Goal: Information Seeking & Learning: Learn about a topic

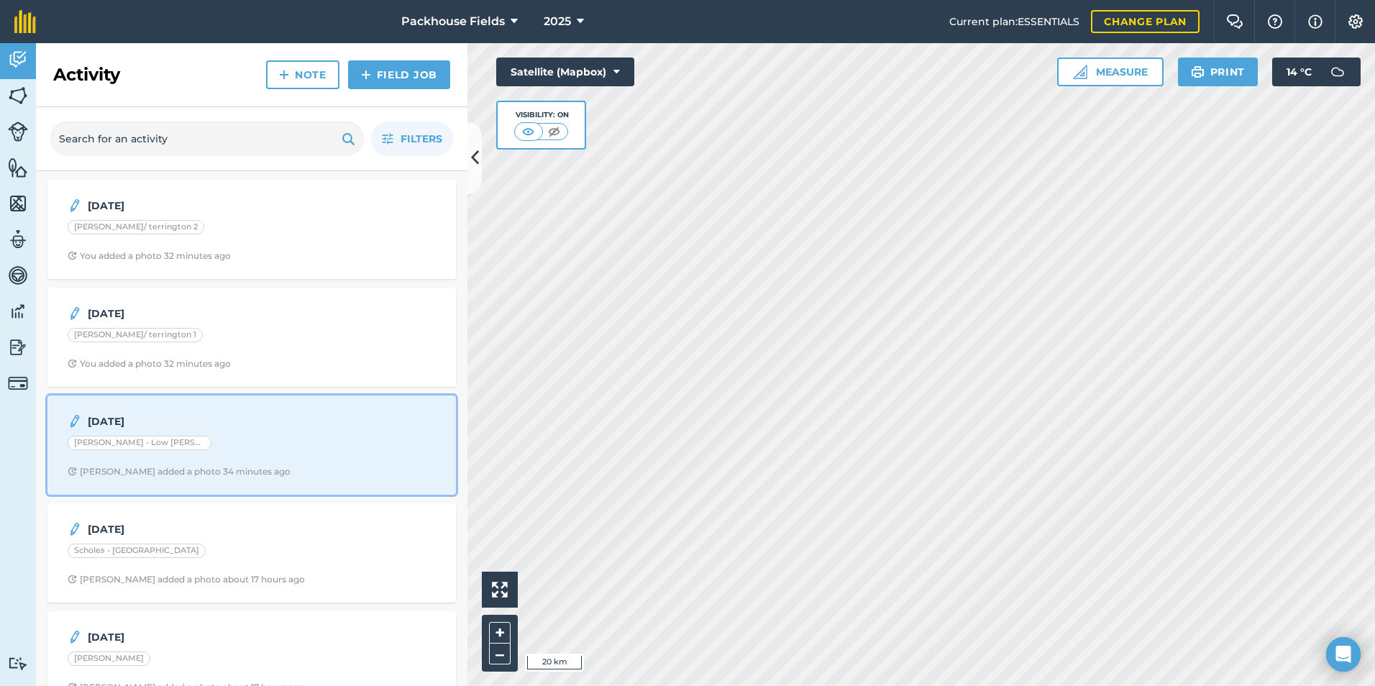
click at [228, 436] on div "[PERSON_NAME] - Low [PERSON_NAME]" at bounding box center [252, 445] width 368 height 19
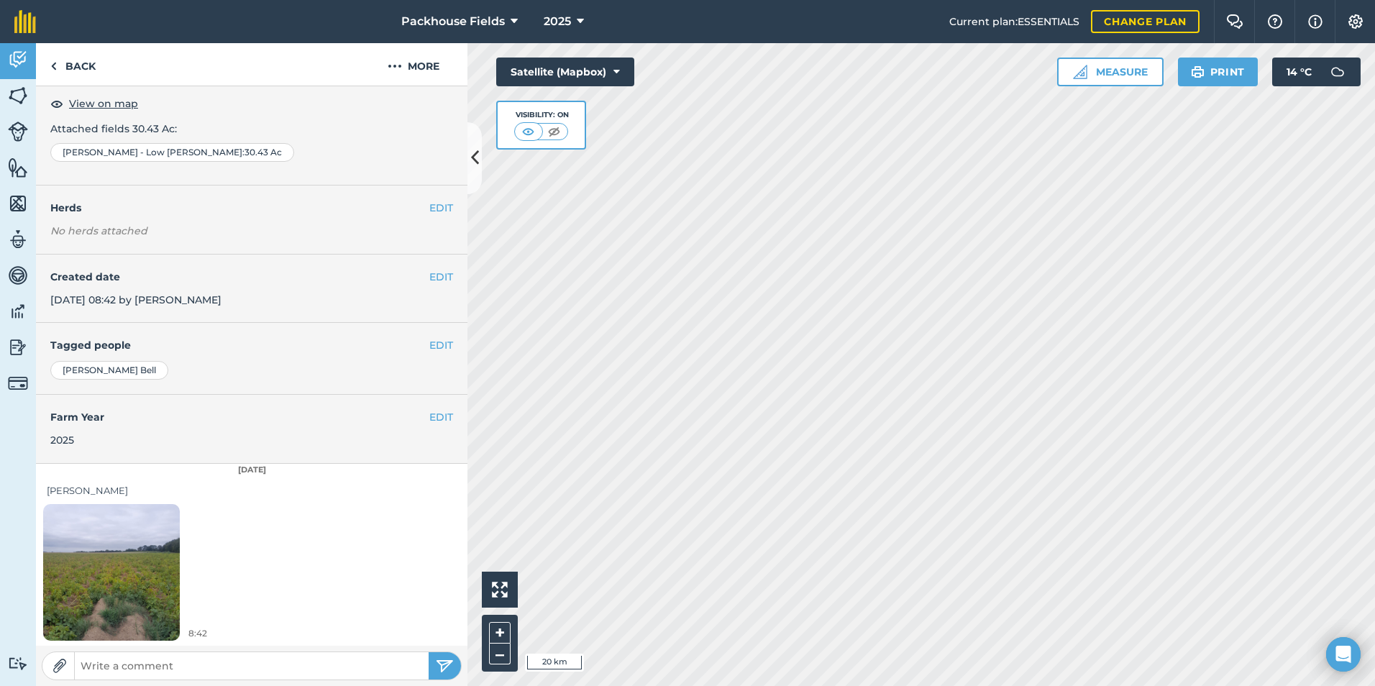
scroll to position [81, 0]
click at [149, 554] on img at bounding box center [111, 571] width 137 height 182
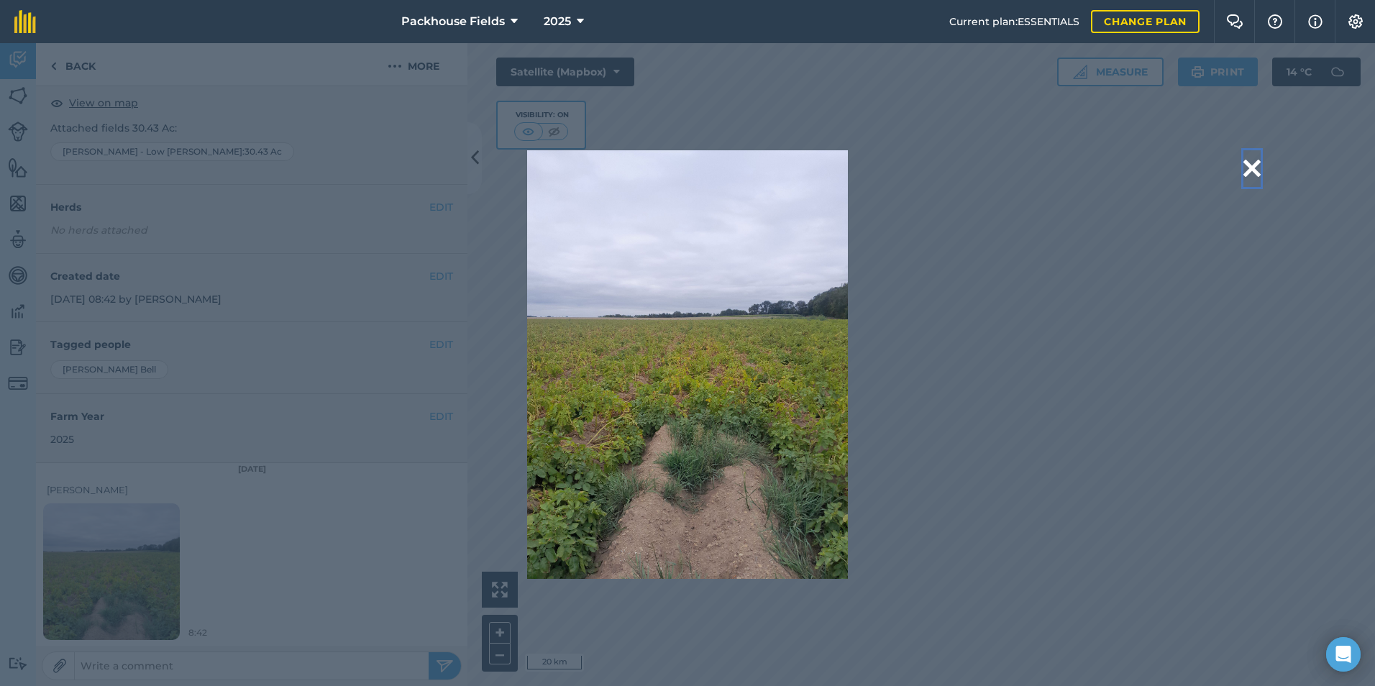
click at [1254, 165] on button at bounding box center [1251, 168] width 17 height 37
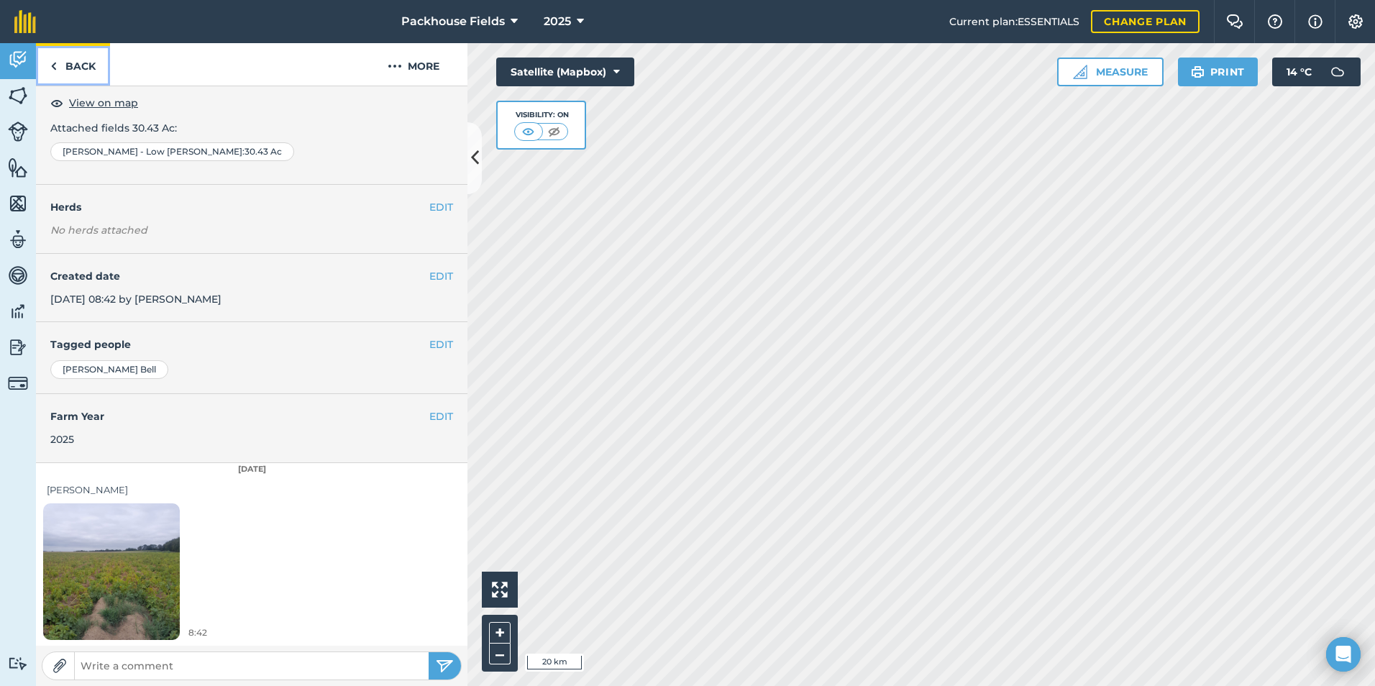
click at [81, 64] on link "Back" at bounding box center [73, 64] width 74 height 42
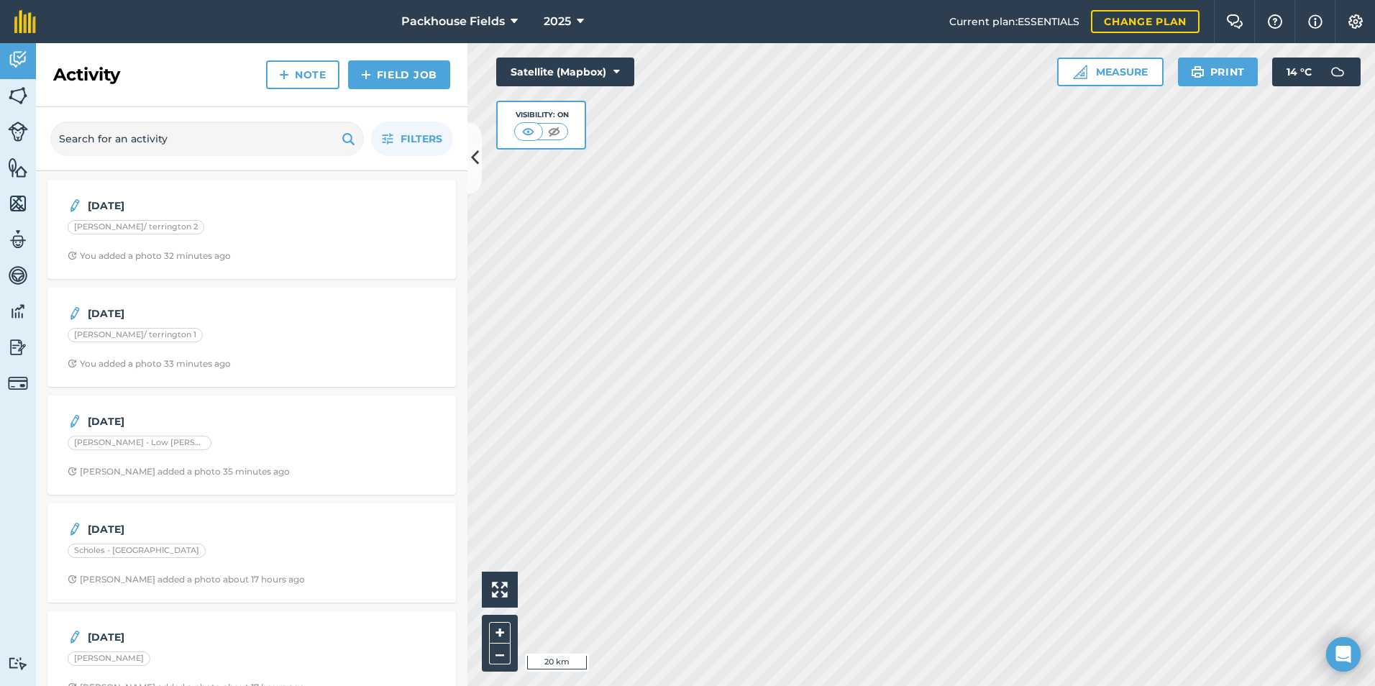
click at [1251, 685] on html "Packhouse Fields 2025 Current plan : ESSENTIALS Change plan Farm Chat Help Info…" at bounding box center [687, 343] width 1375 height 686
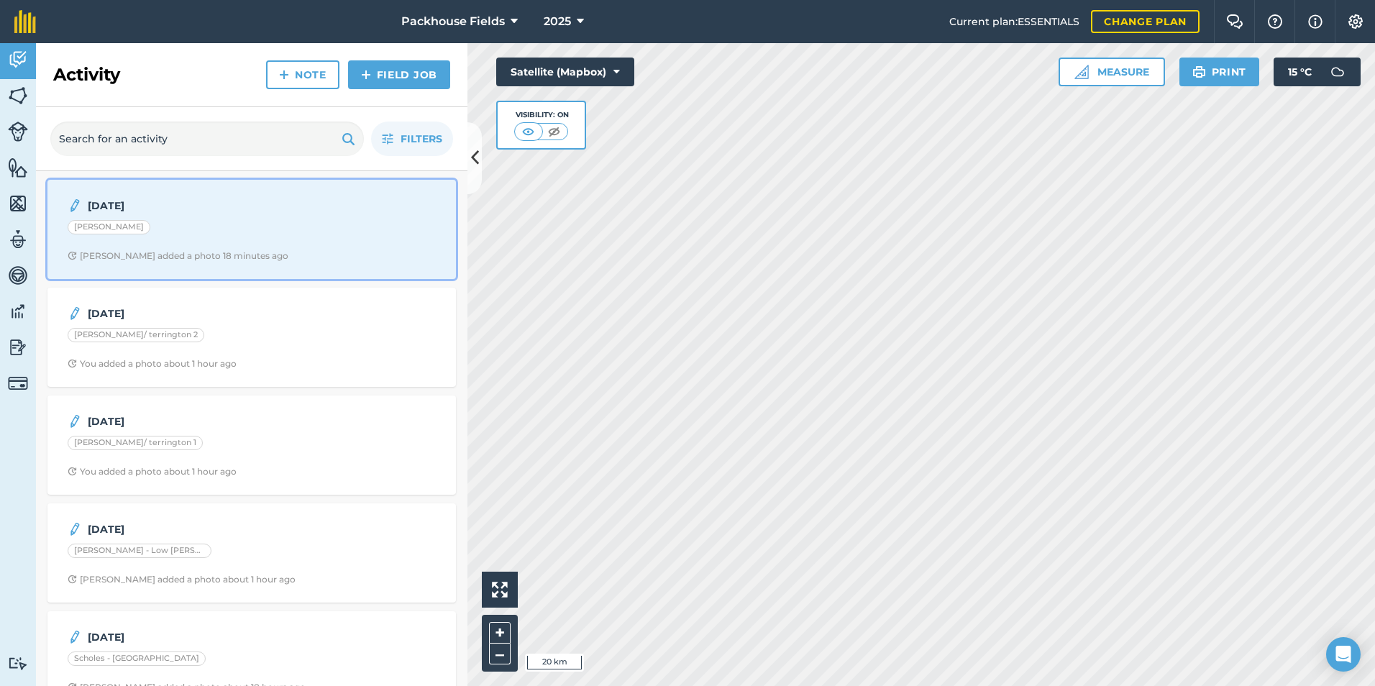
click at [188, 262] on div "21.8.25 Clappison - Barnetts Alice B added a photo 18 minutes ago" at bounding box center [251, 229] width 391 height 82
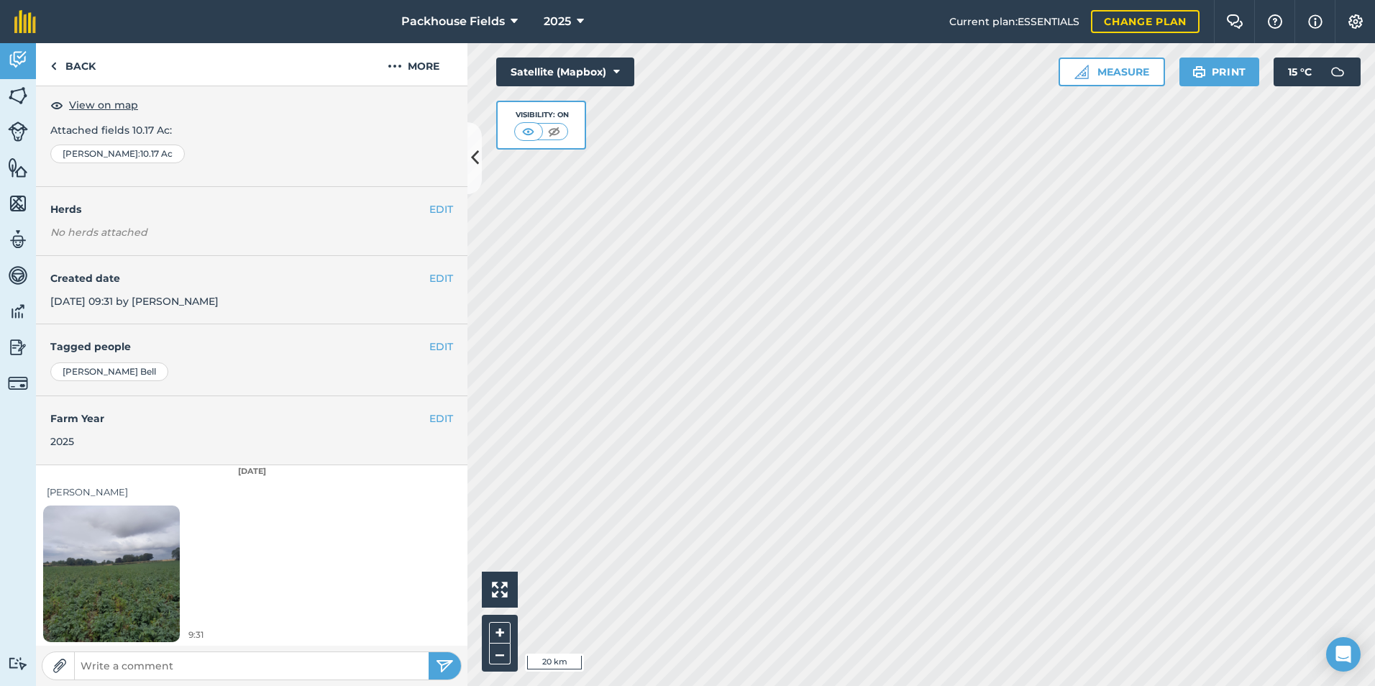
scroll to position [81, 0]
click at [147, 531] on img at bounding box center [111, 571] width 137 height 182
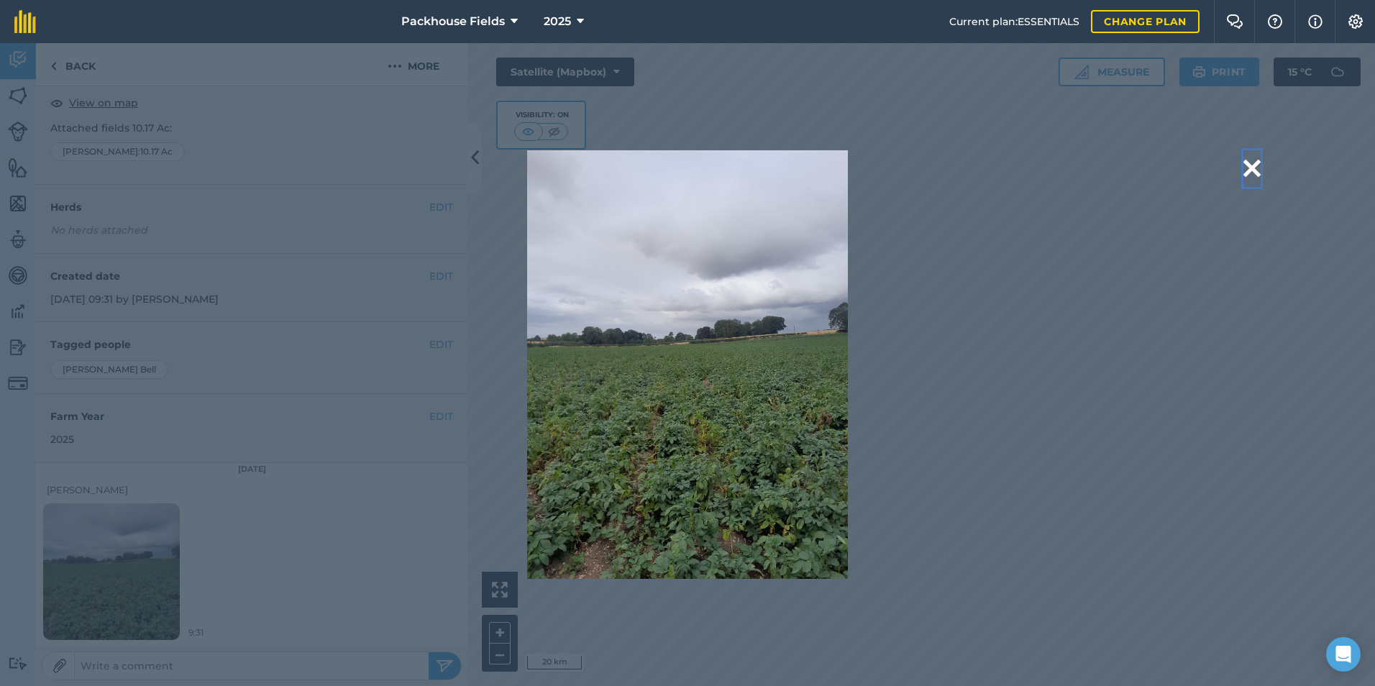
click at [1256, 157] on button at bounding box center [1251, 168] width 17 height 37
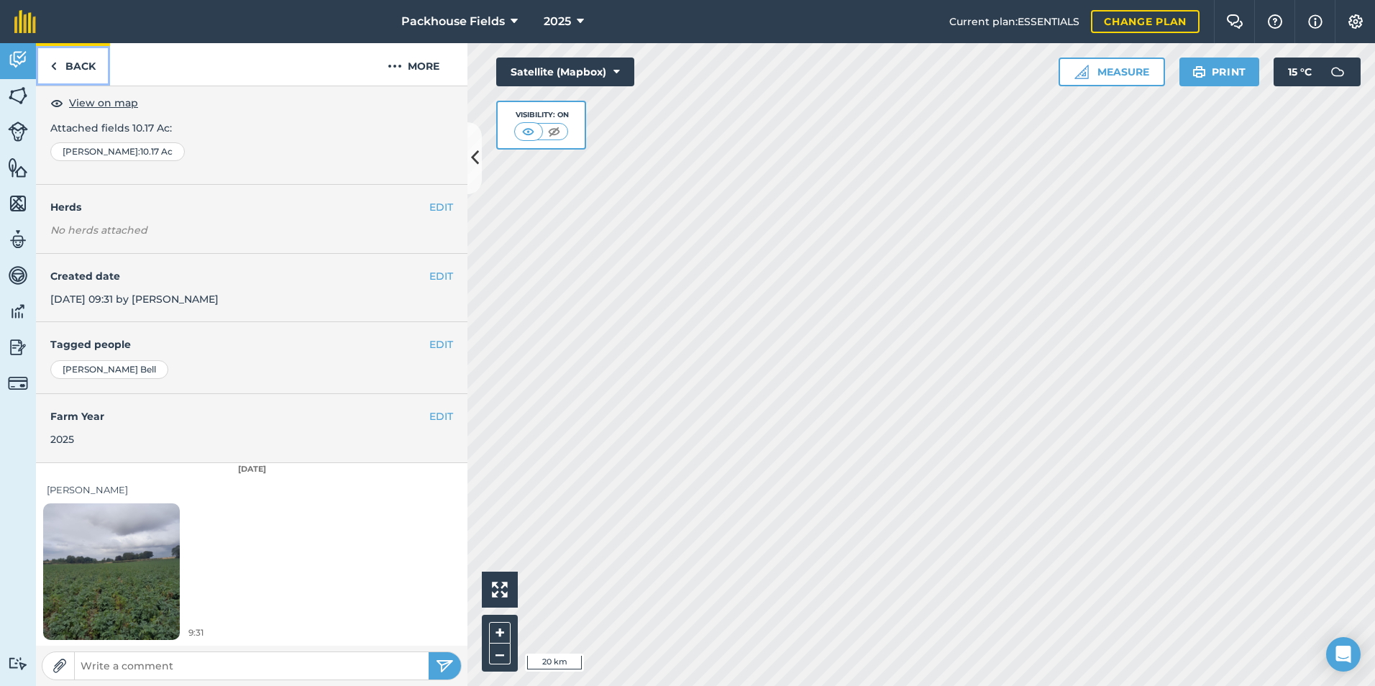
click at [73, 69] on link "Back" at bounding box center [73, 64] width 74 height 42
